Goal: Transaction & Acquisition: Purchase product/service

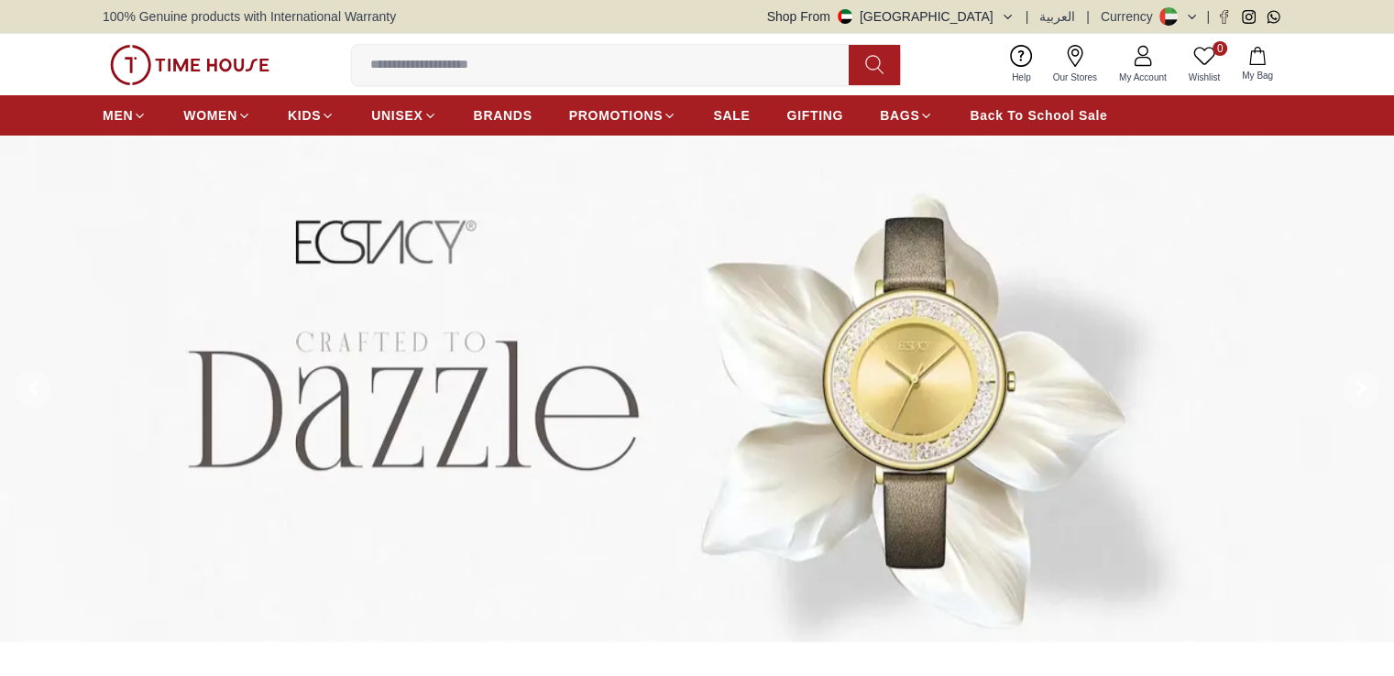
click at [605, 290] on img at bounding box center [697, 389] width 1394 height 507
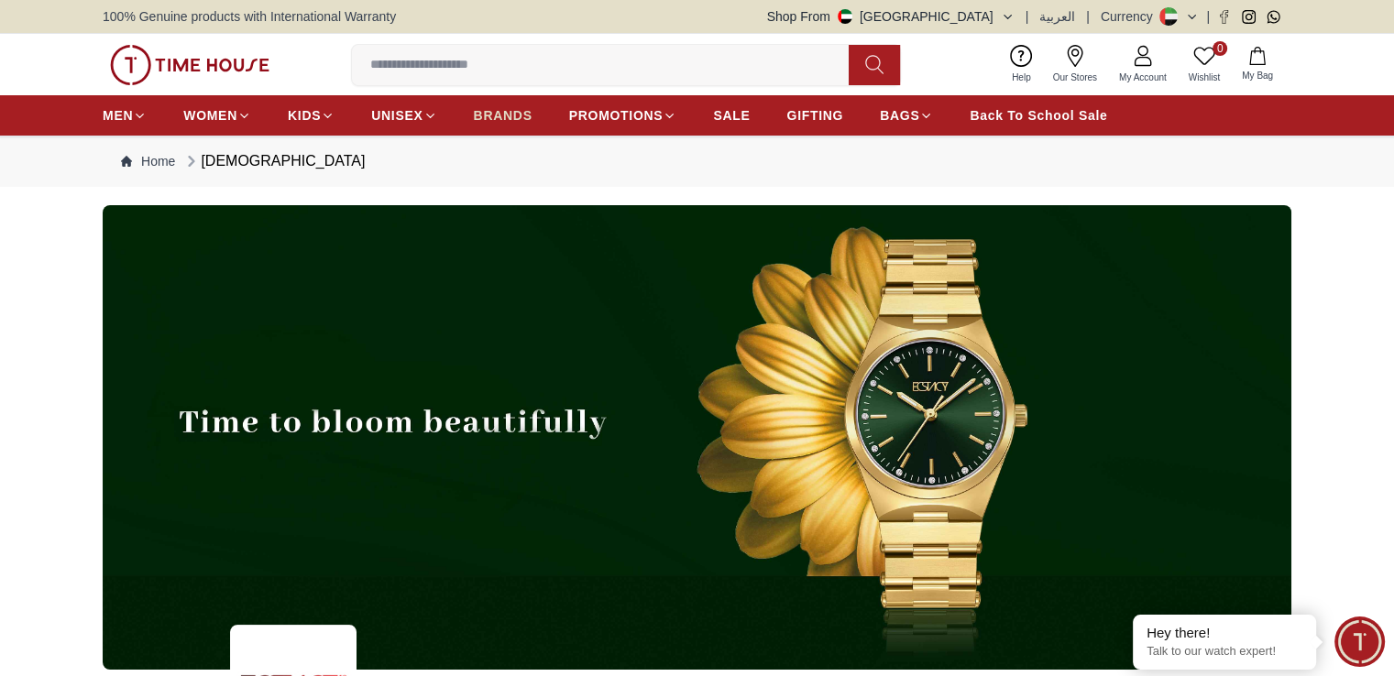
click at [509, 116] on span "BRANDS" at bounding box center [503, 115] width 59 height 18
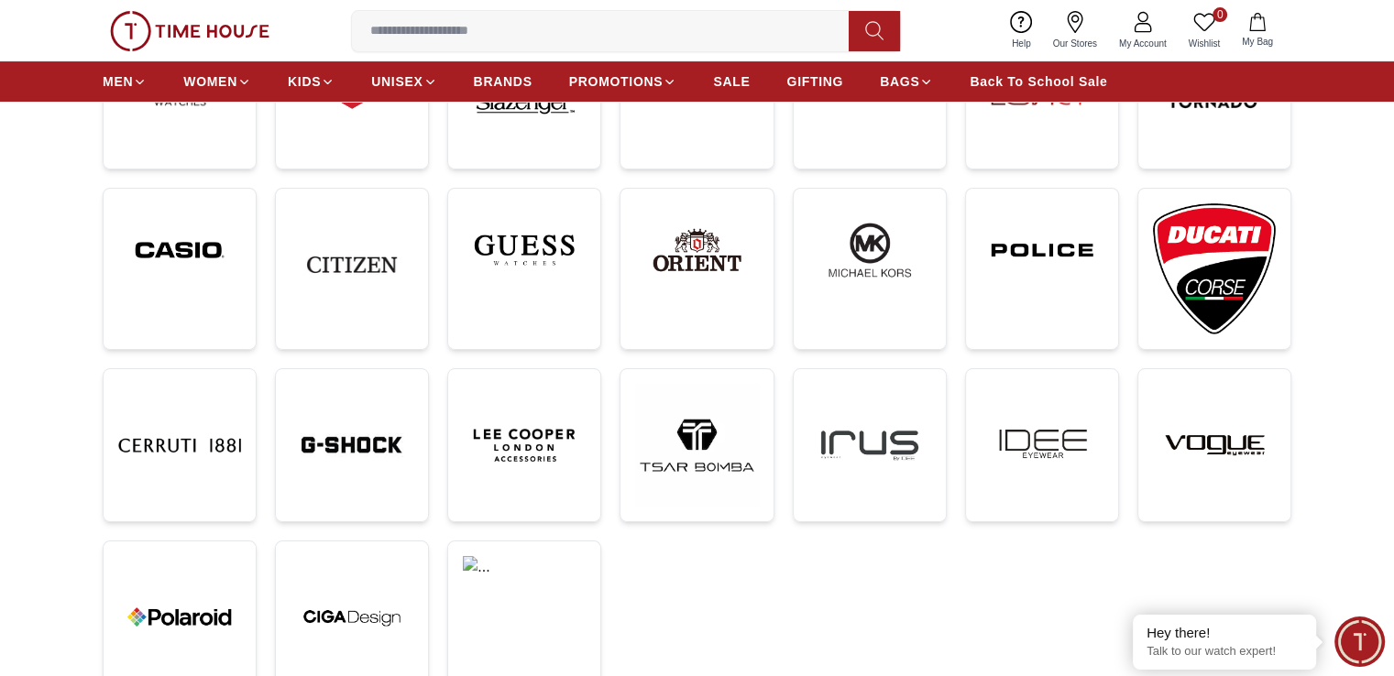
scroll to position [385, 0]
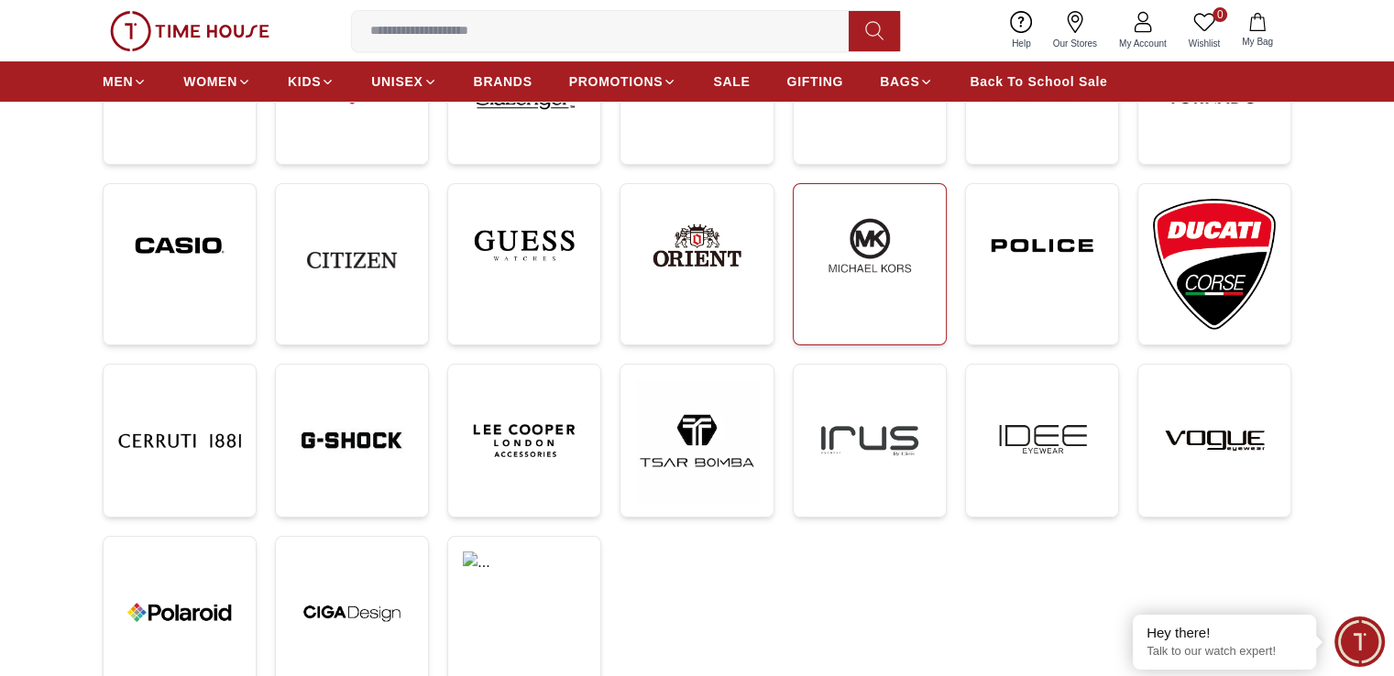
click at [931, 251] on link at bounding box center [870, 264] width 154 height 162
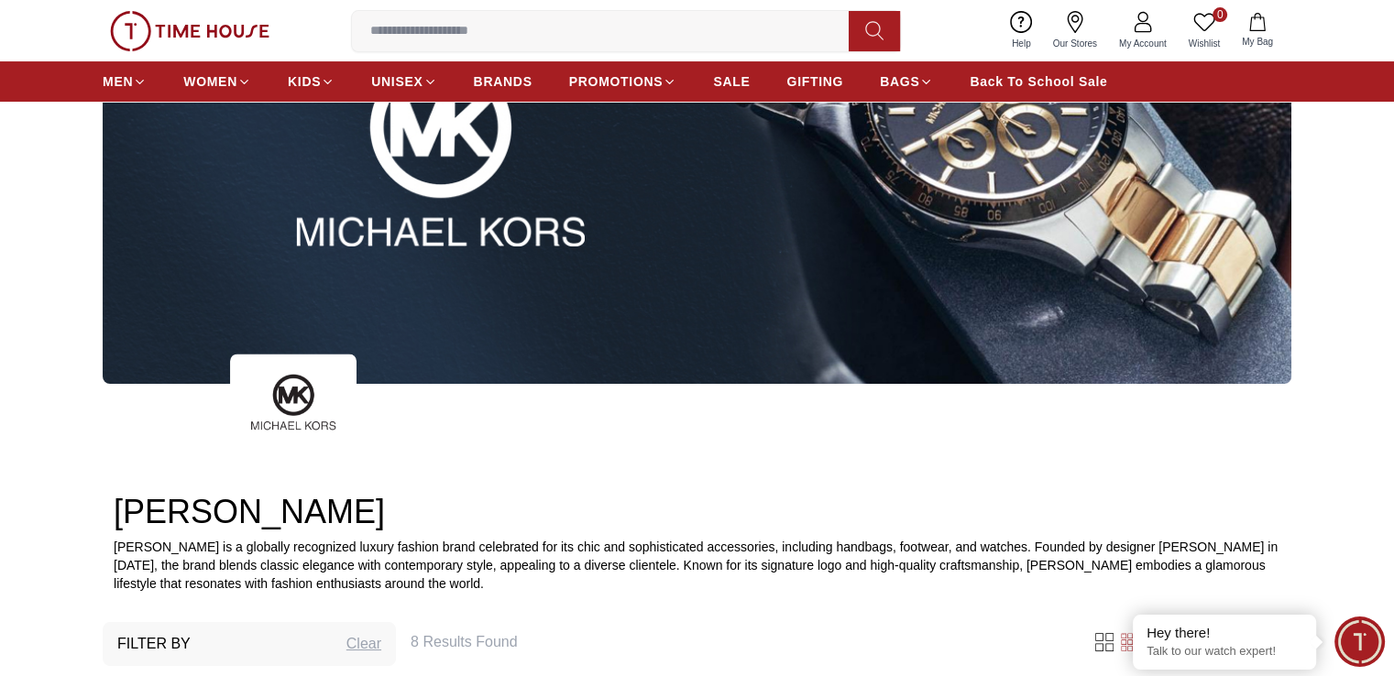
scroll to position [282, 0]
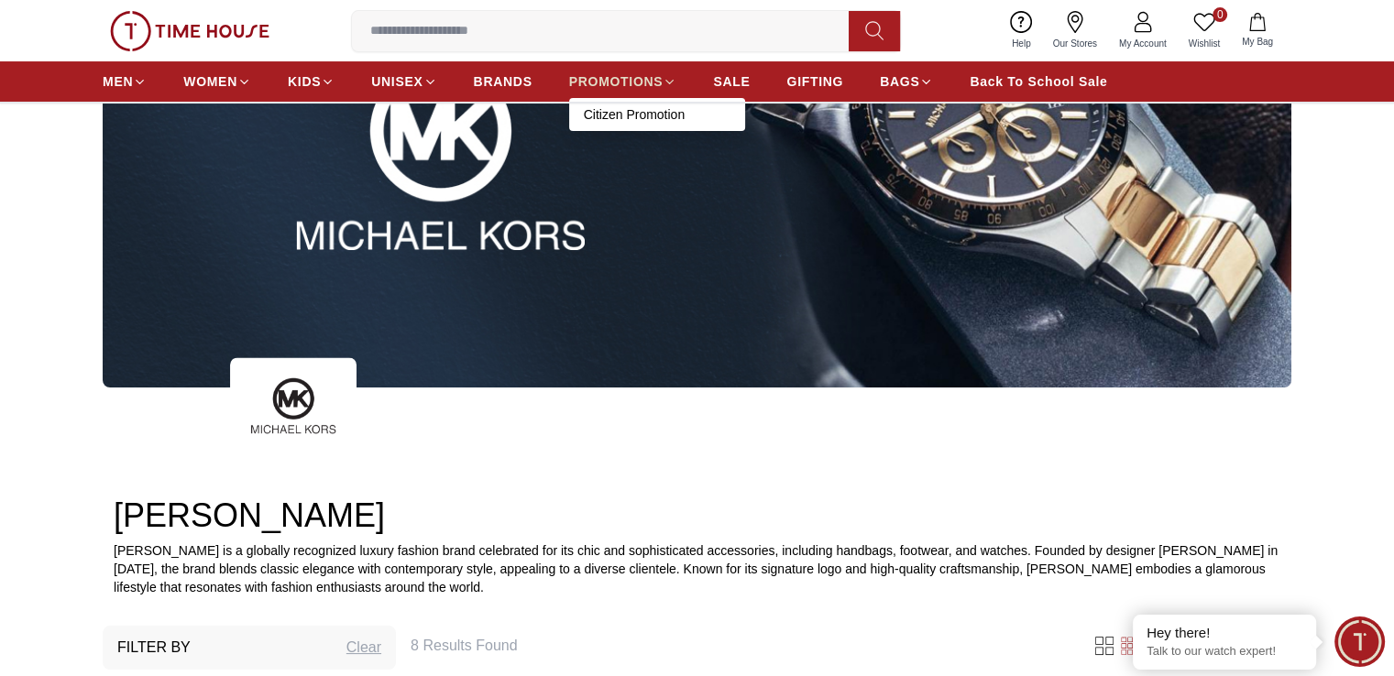
click at [638, 74] on span "PROMOTIONS" at bounding box center [616, 81] width 94 height 18
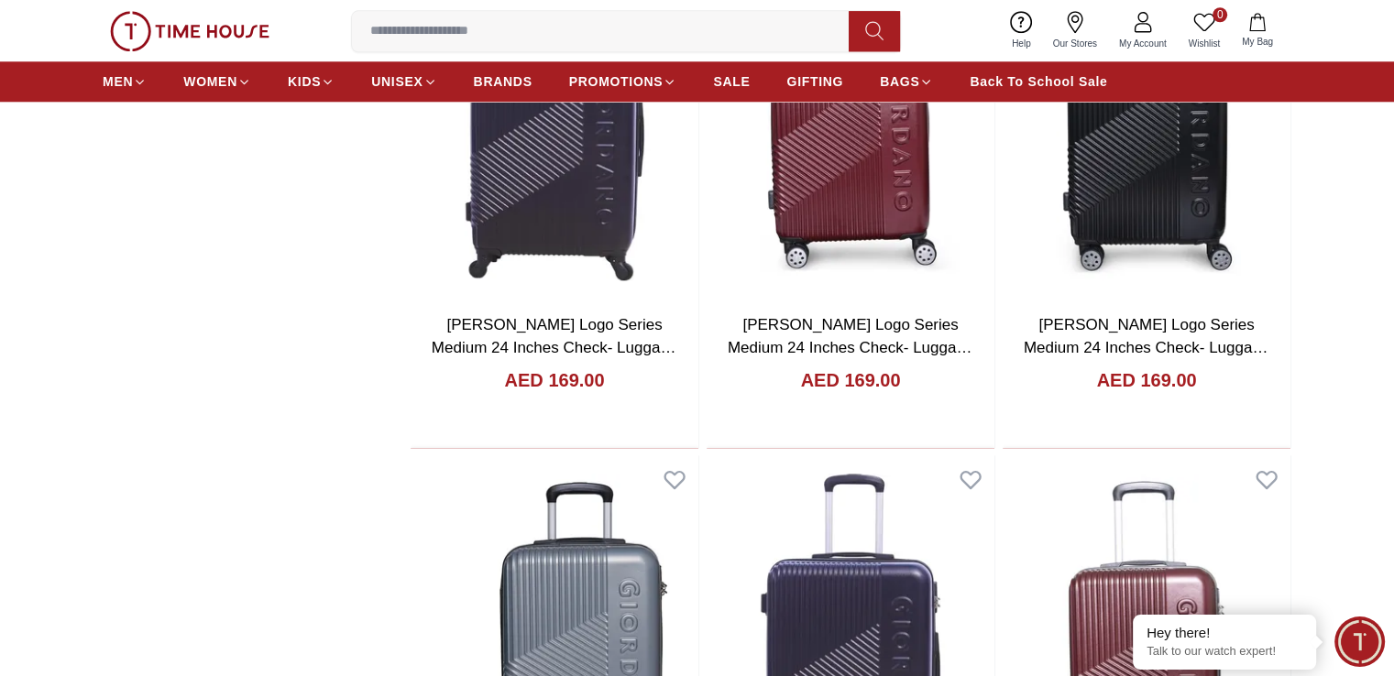
scroll to position [1954, 0]
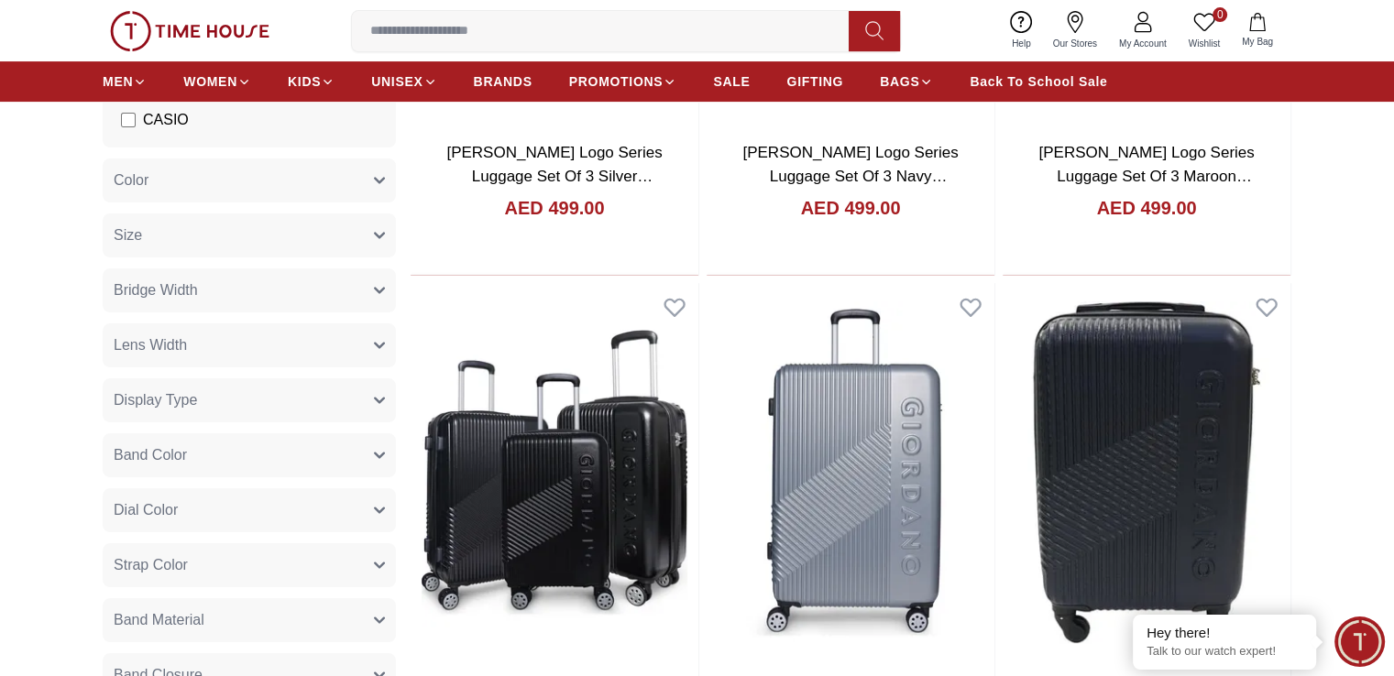
scroll to position [513, 0]
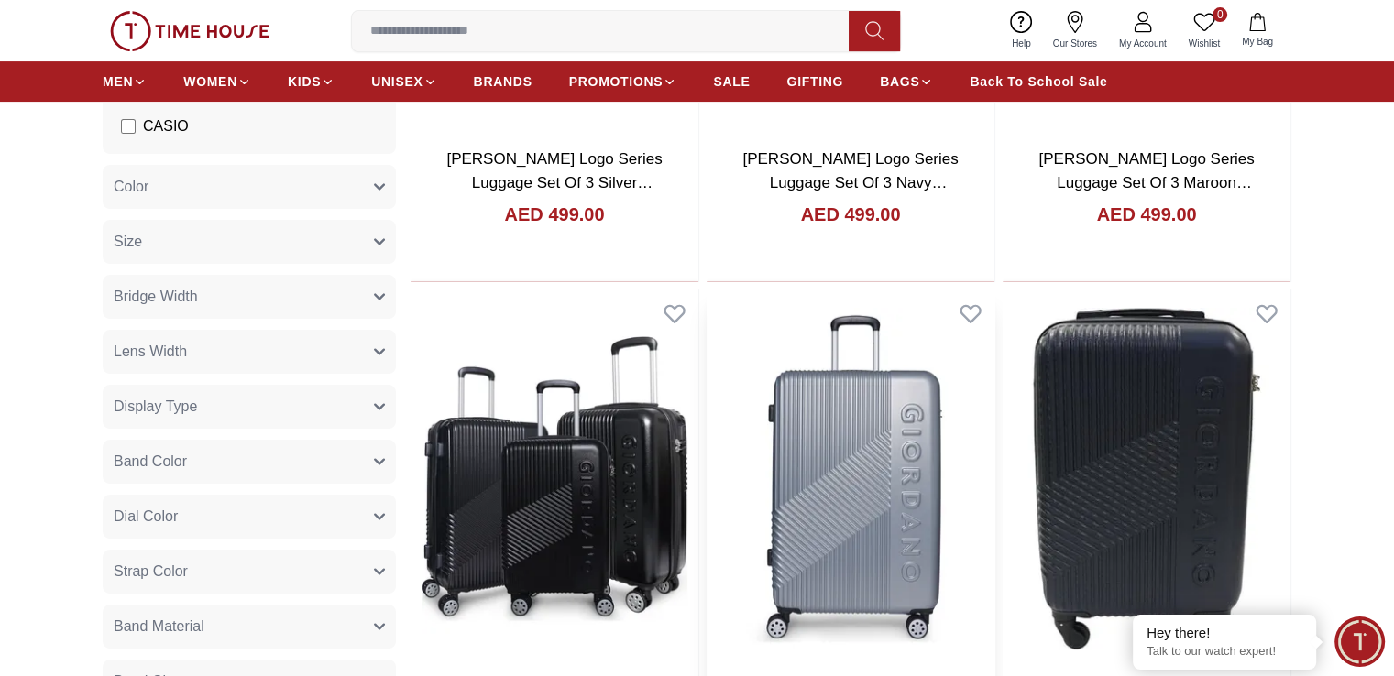
click at [706, 342] on img at bounding box center [850, 479] width 288 height 378
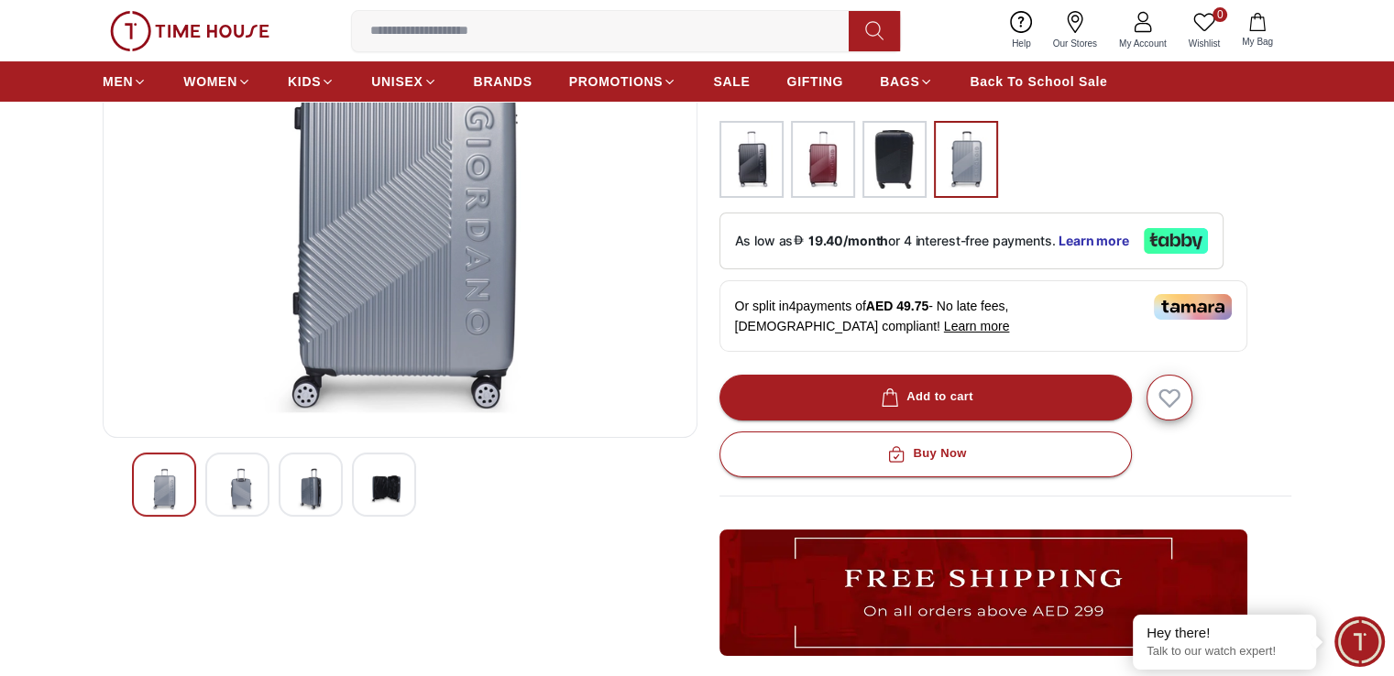
scroll to position [252, 0]
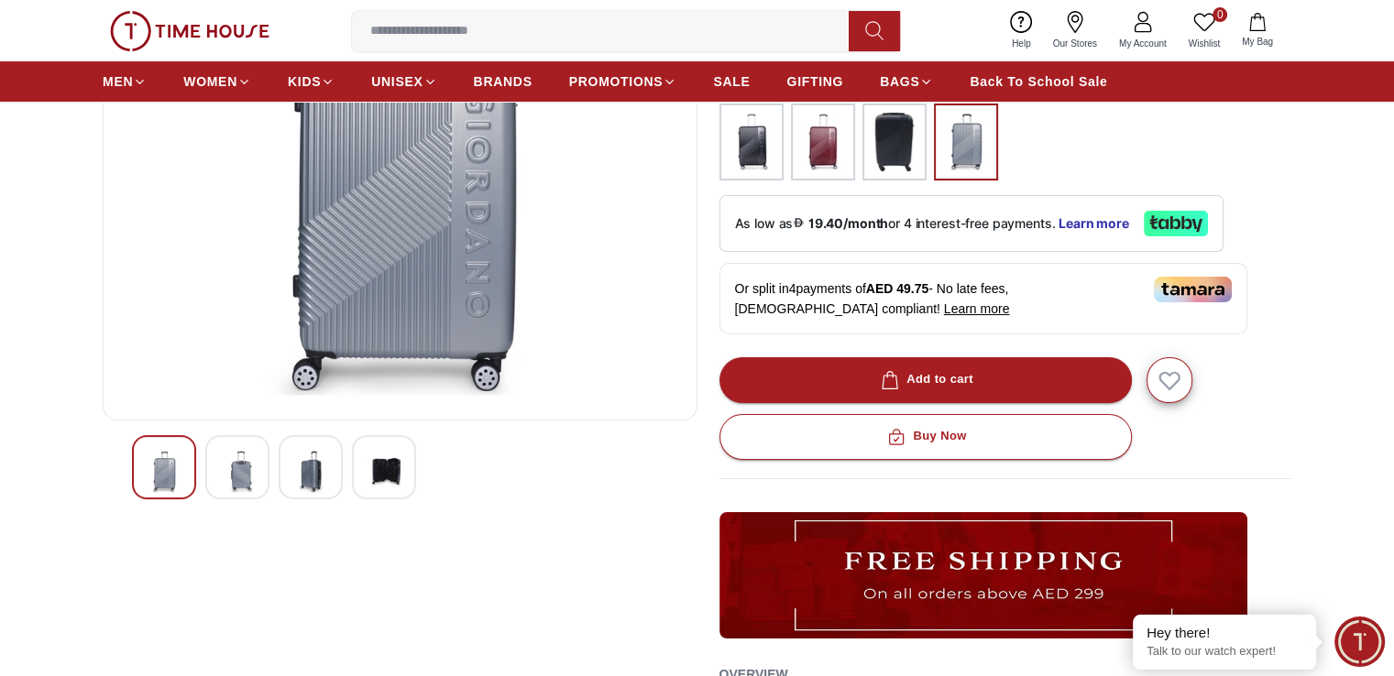
click at [234, 482] on img at bounding box center [237, 472] width 33 height 42
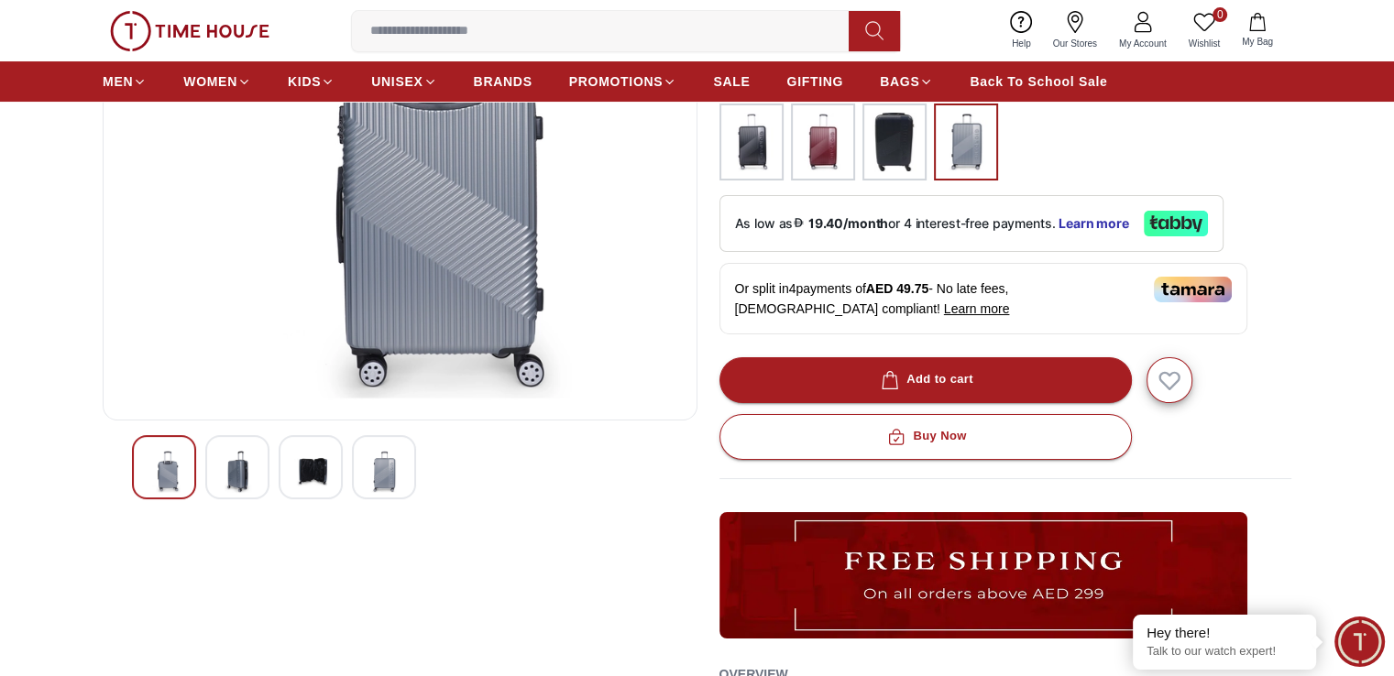
click at [312, 472] on img at bounding box center [310, 472] width 33 height 42
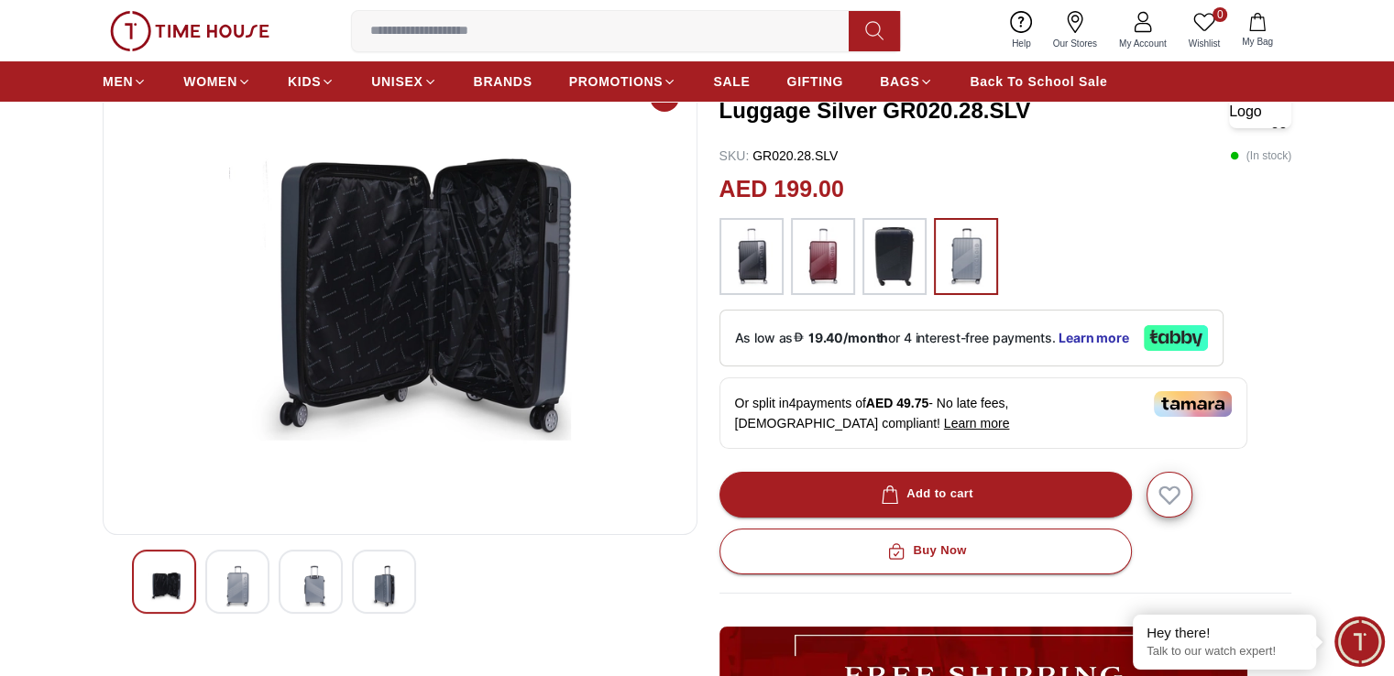
scroll to position [138, 0]
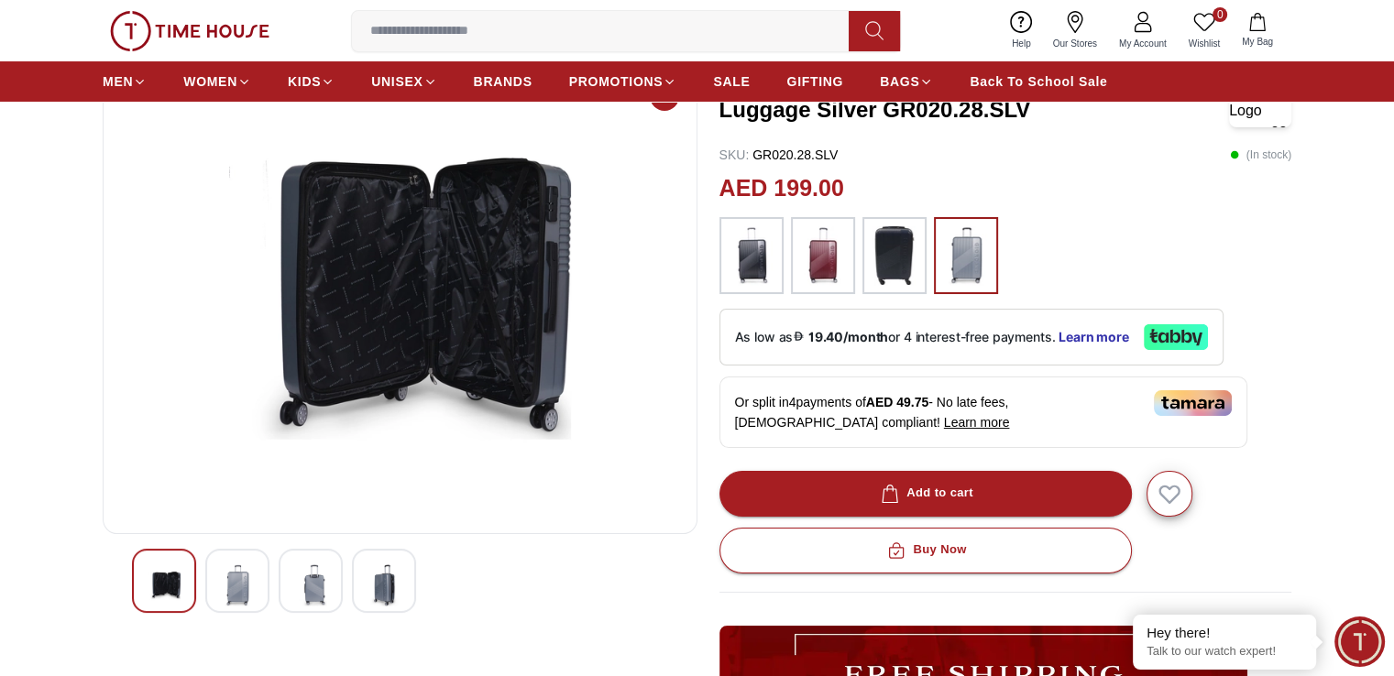
click at [373, 593] on img at bounding box center [383, 585] width 33 height 42
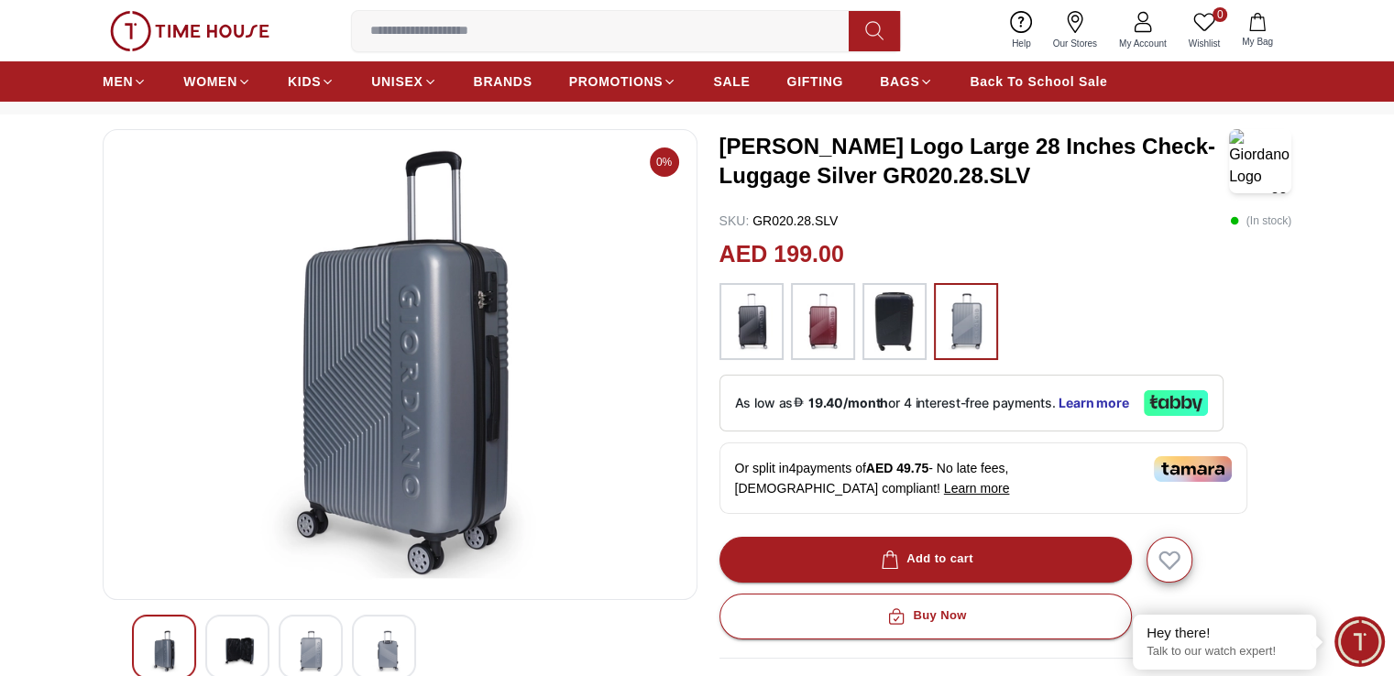
scroll to position [0, 0]
